Goal: Task Accomplishment & Management: Use online tool/utility

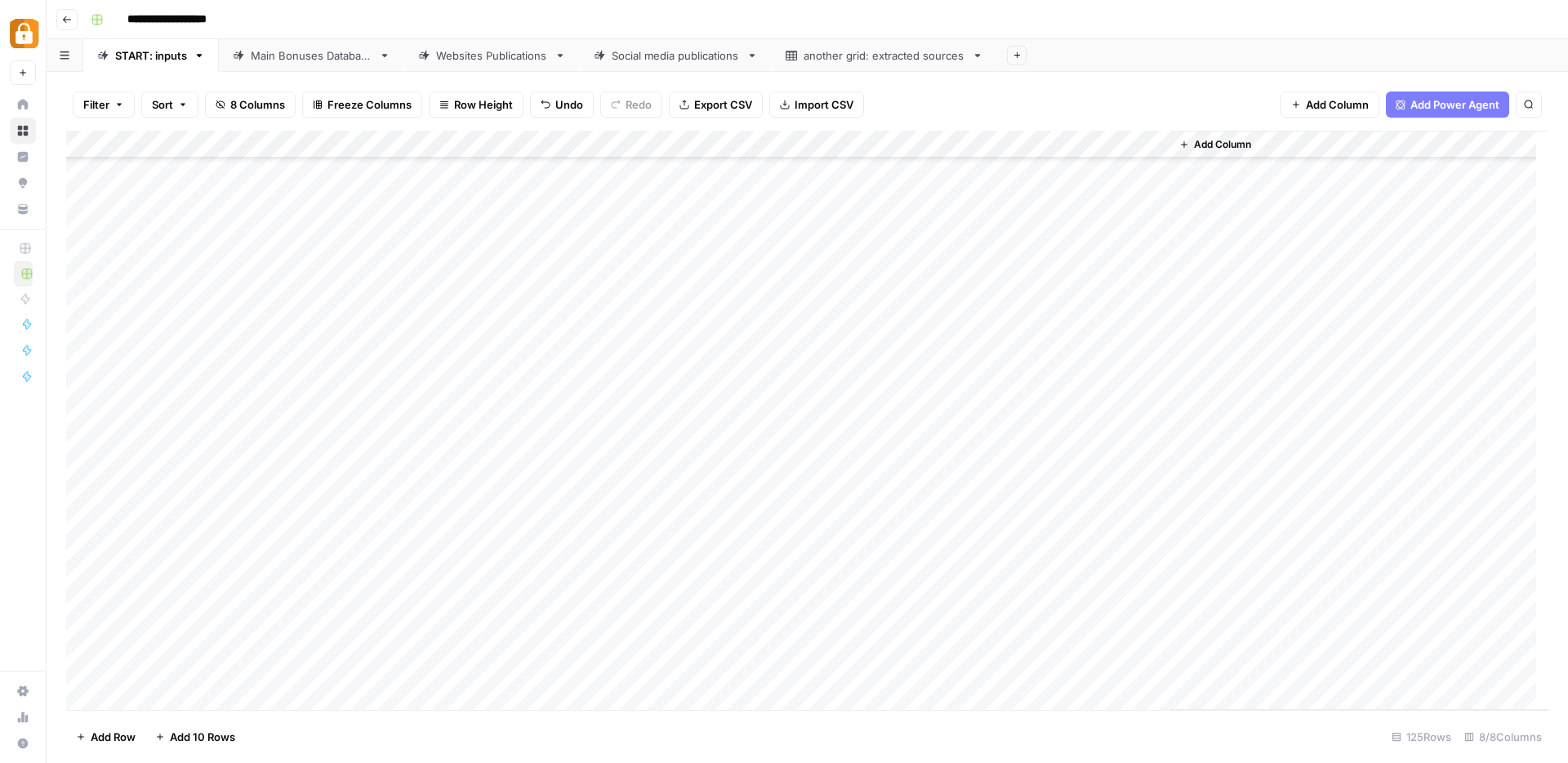
scroll to position [2945, 0]
type input "**********"
click at [406, 599] on div "Add Column" at bounding box center [807, 420] width 1482 height 579
click at [407, 451] on div "Add Column" at bounding box center [807, 420] width 1482 height 579
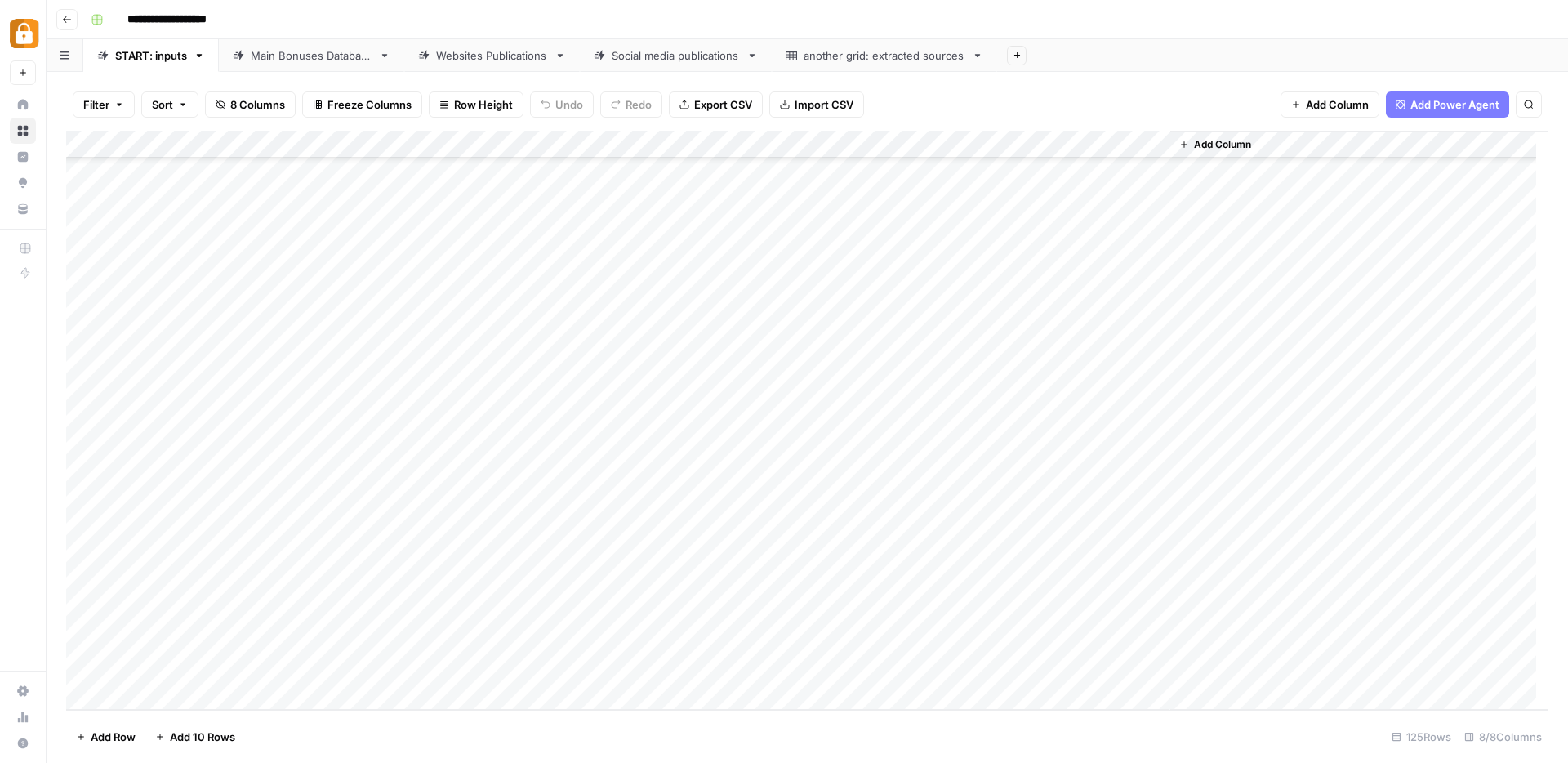
click at [407, 451] on div "Add Column" at bounding box center [807, 420] width 1482 height 579
type textarea "**********"
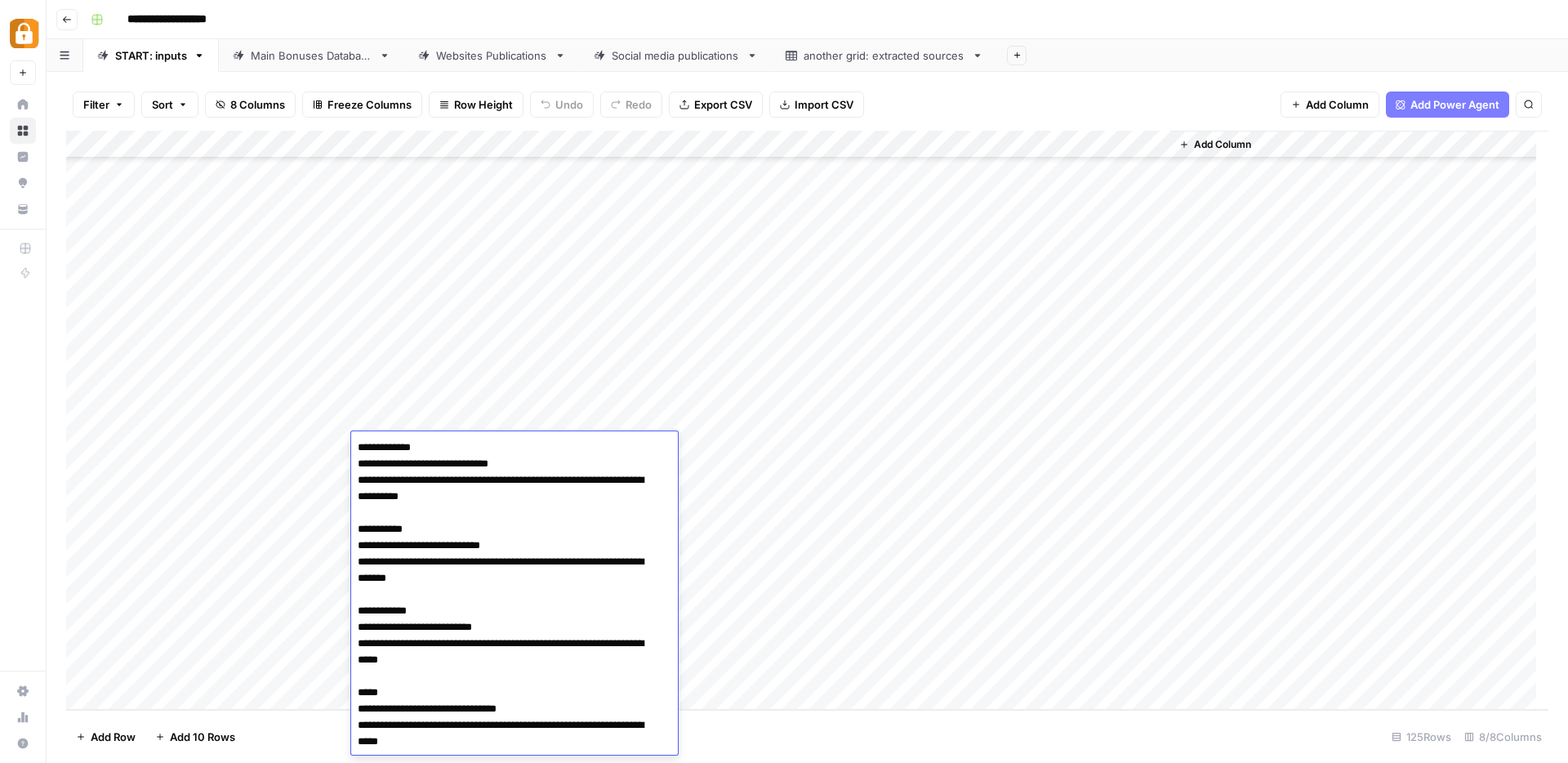
scroll to position [663, 0]
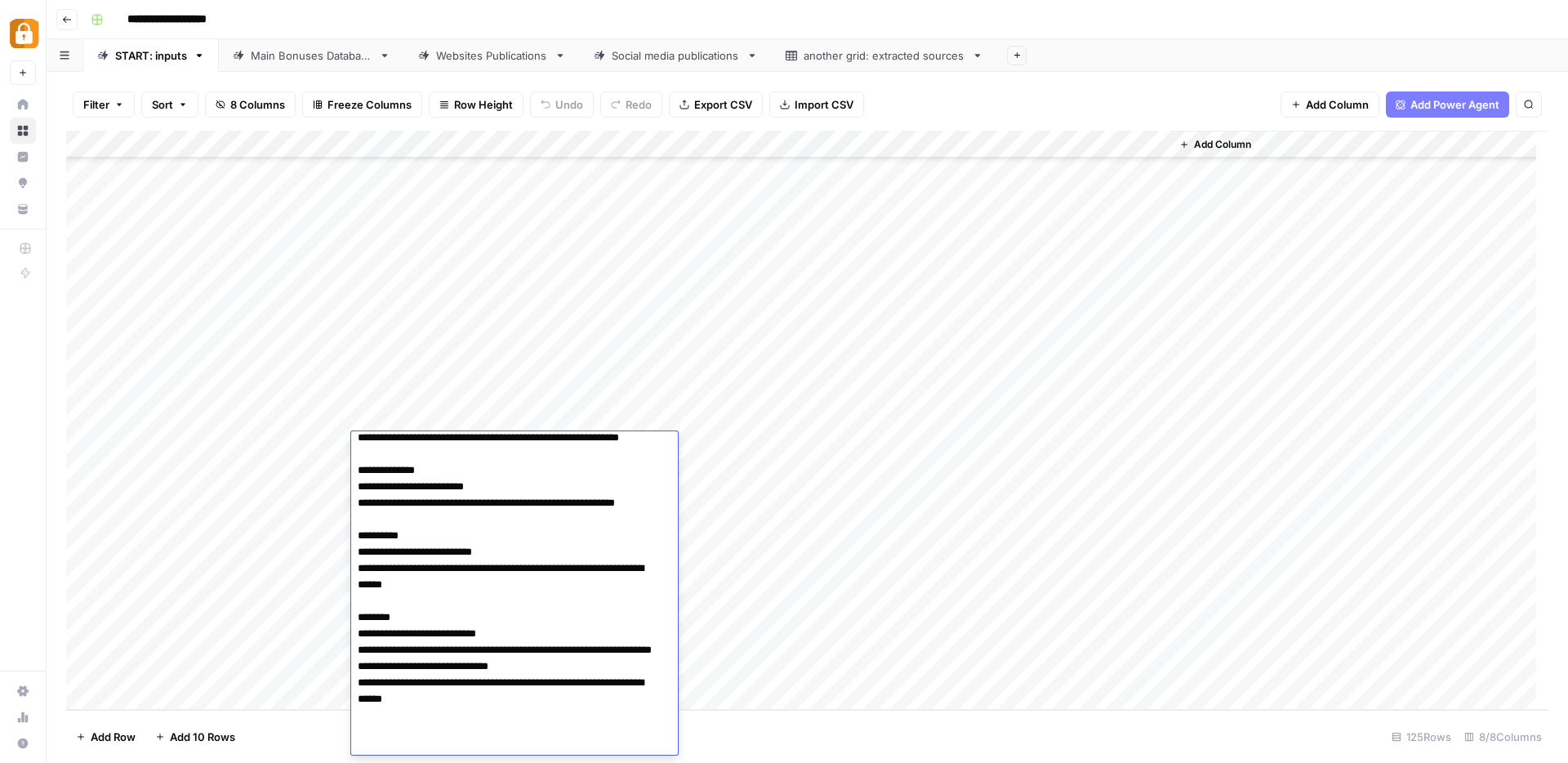
click at [774, 556] on div "Add Column" at bounding box center [807, 420] width 1482 height 579
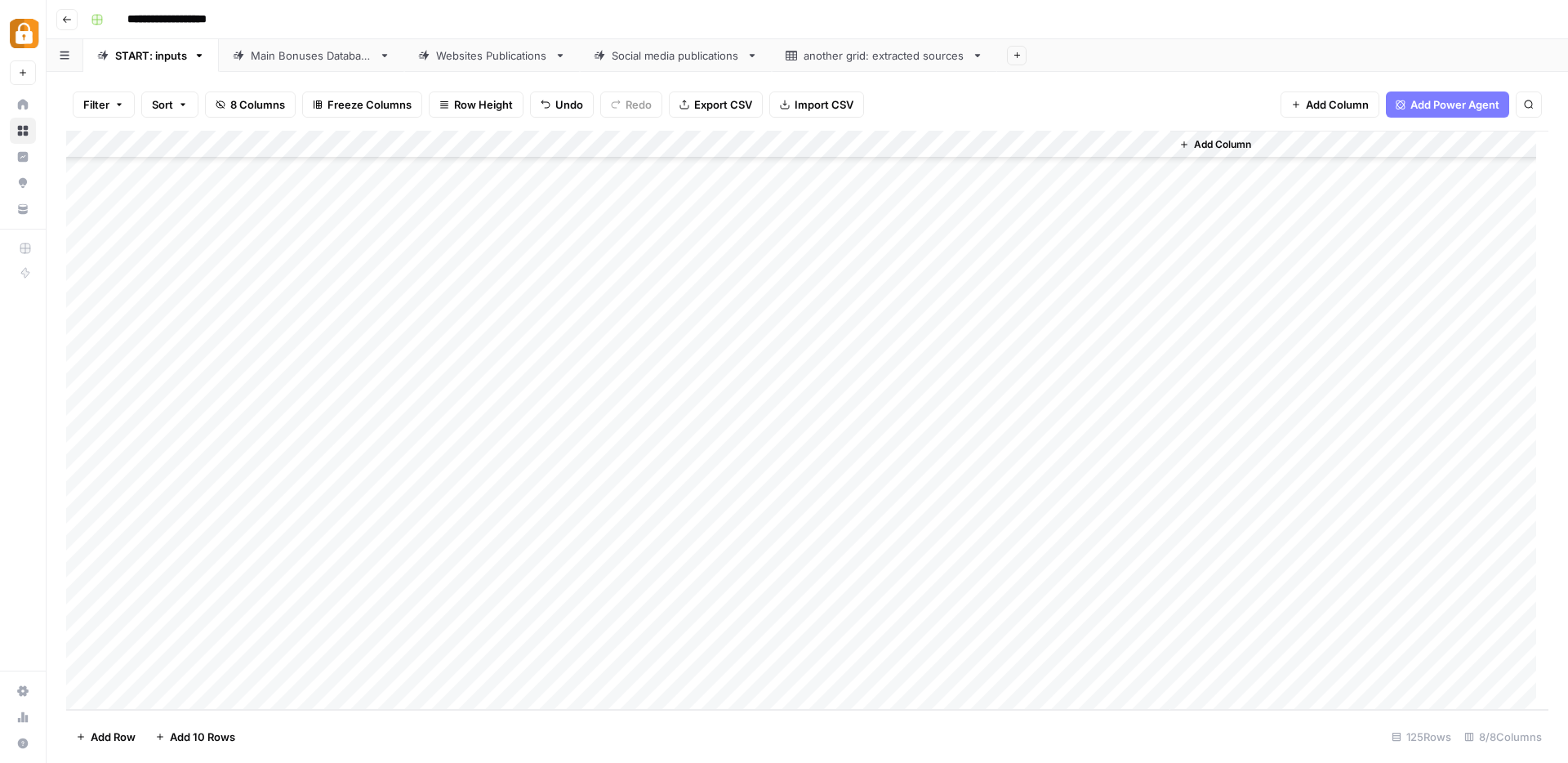
click at [1046, 445] on div "Add Column" at bounding box center [807, 420] width 1482 height 579
click at [312, 452] on div "Add Column" at bounding box center [807, 420] width 1482 height 579
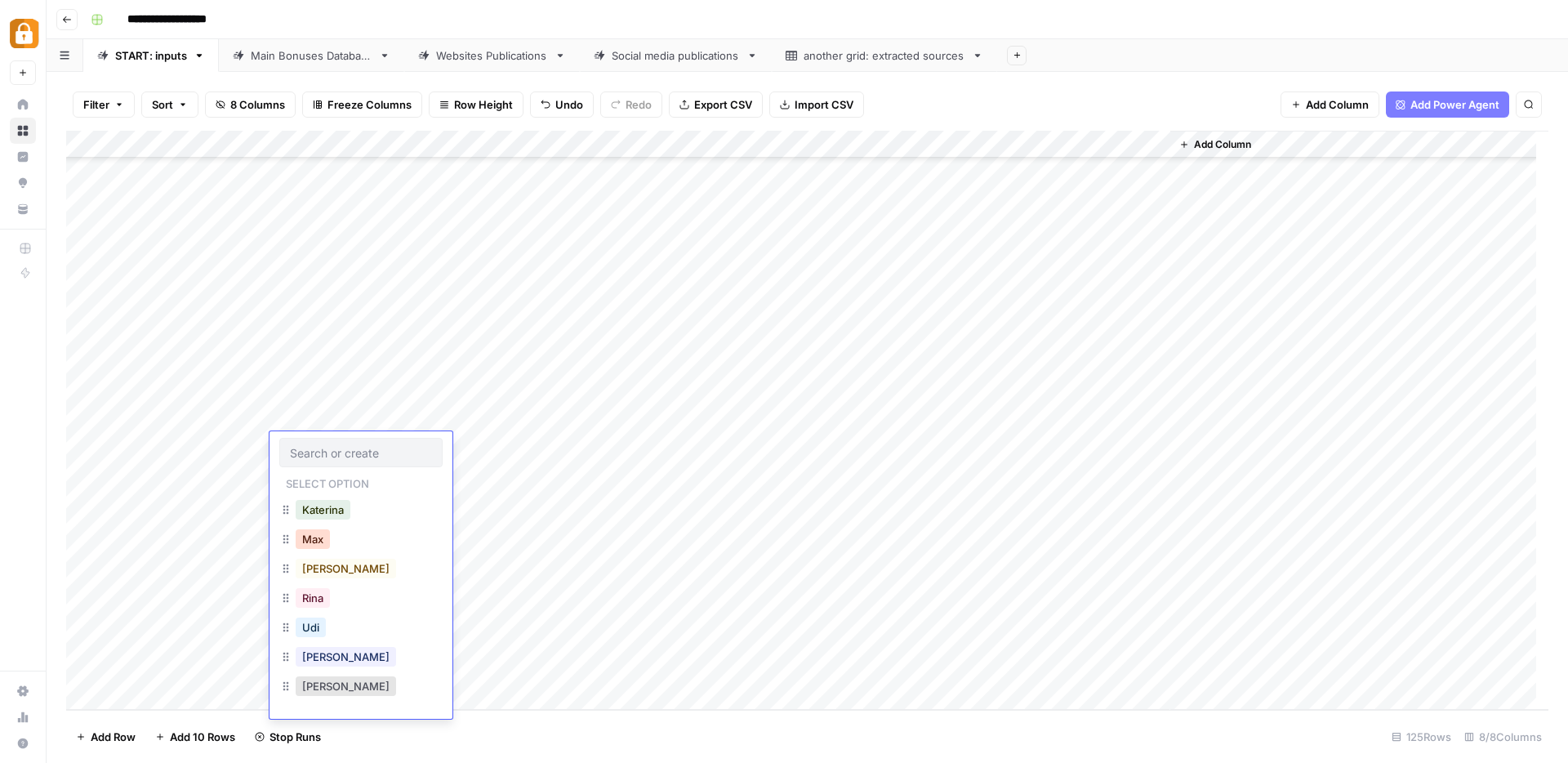
click at [317, 539] on button "Max" at bounding box center [313, 539] width 34 height 19
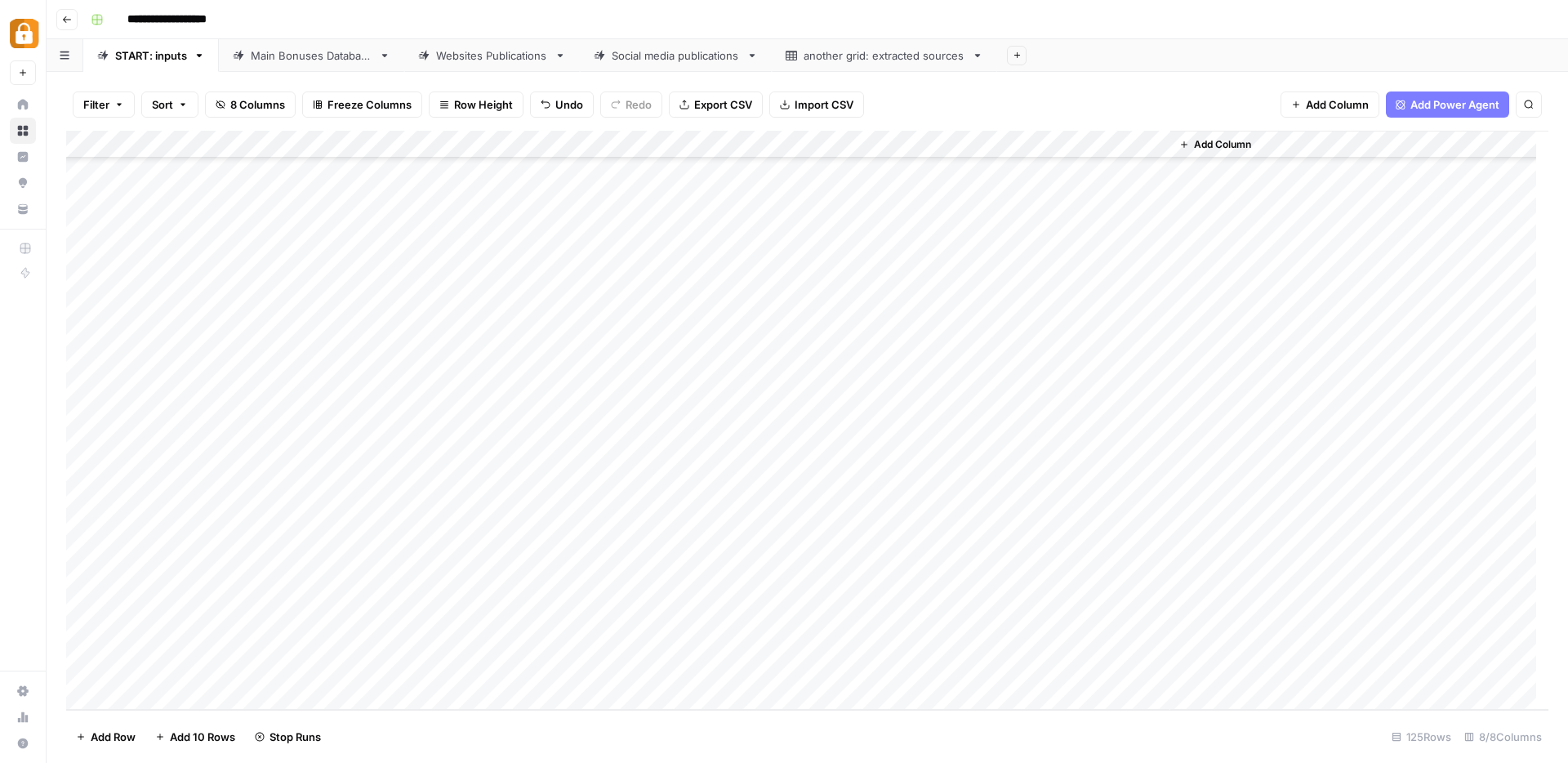
click at [719, 451] on div "Add Column" at bounding box center [807, 420] width 1482 height 579
click at [740, 571] on button "Google Sheet" at bounding box center [721, 568] width 81 height 19
click at [926, 423] on div "Add Column" at bounding box center [807, 420] width 1482 height 579
click at [923, 442] on div "Add Column" at bounding box center [807, 420] width 1482 height 579
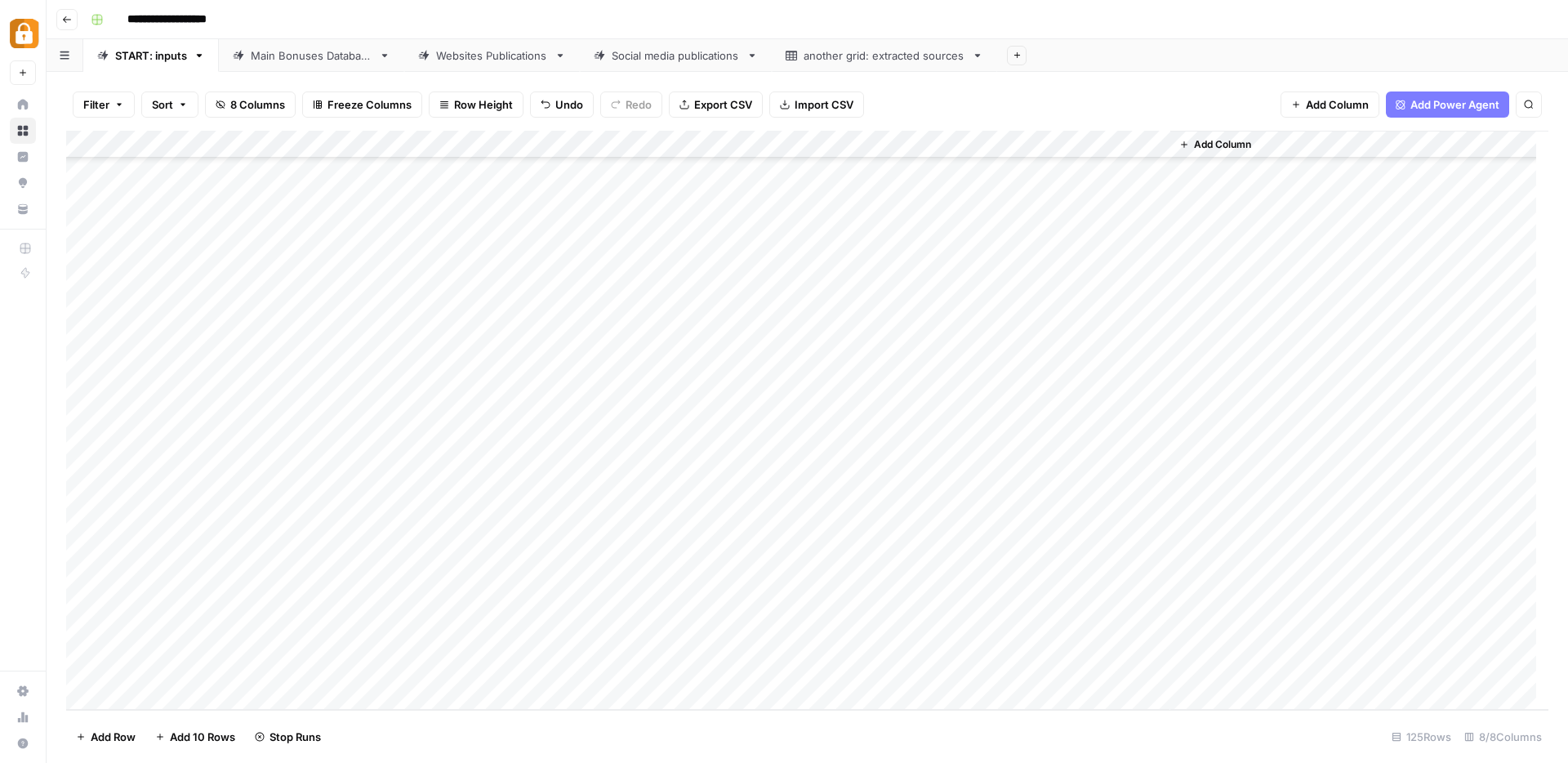
click at [833, 575] on div "Add Column" at bounding box center [807, 420] width 1482 height 579
